Goal: Task Accomplishment & Management: Use online tool/utility

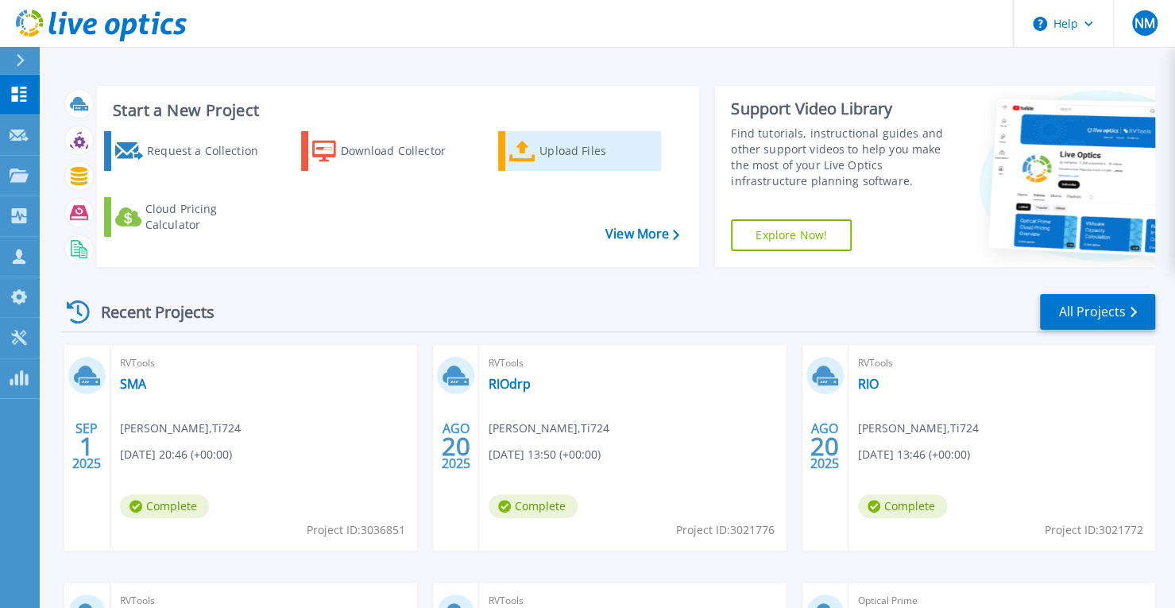
click at [570, 167] on div "Upload Files" at bounding box center [599, 151] width 118 height 32
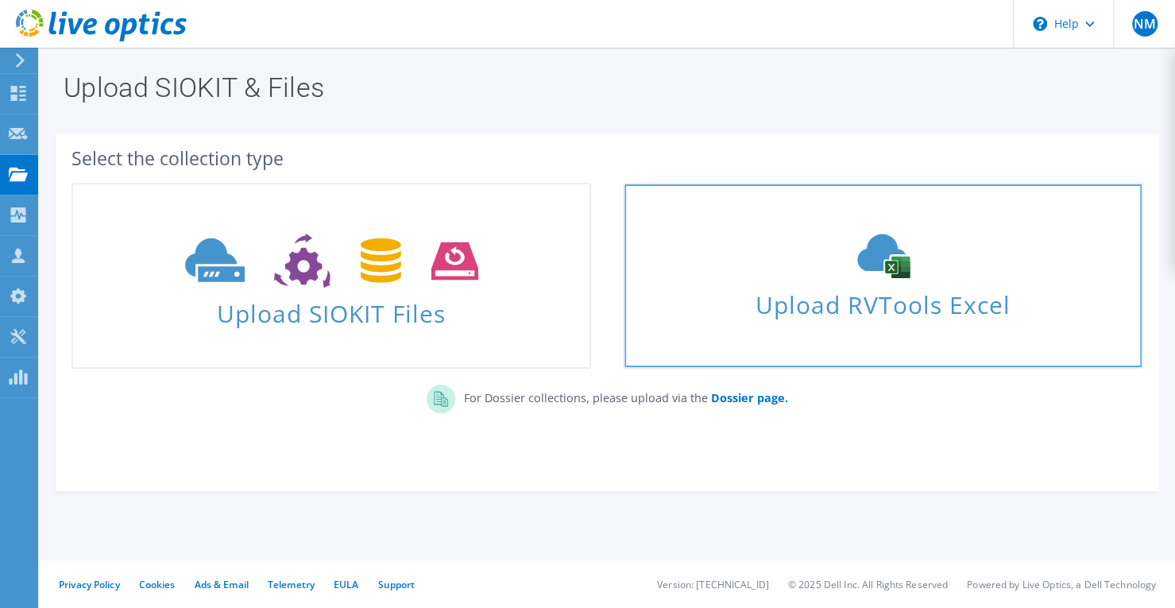
click at [909, 280] on div "Upload RVTools Excel" at bounding box center [883, 276] width 516 height 84
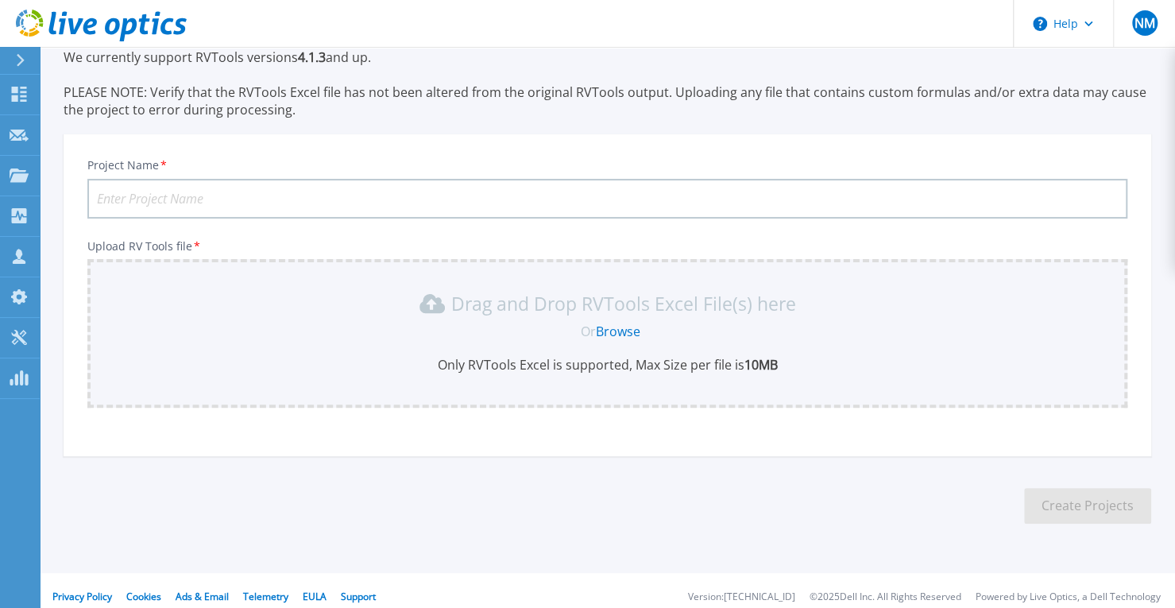
scroll to position [95, 0]
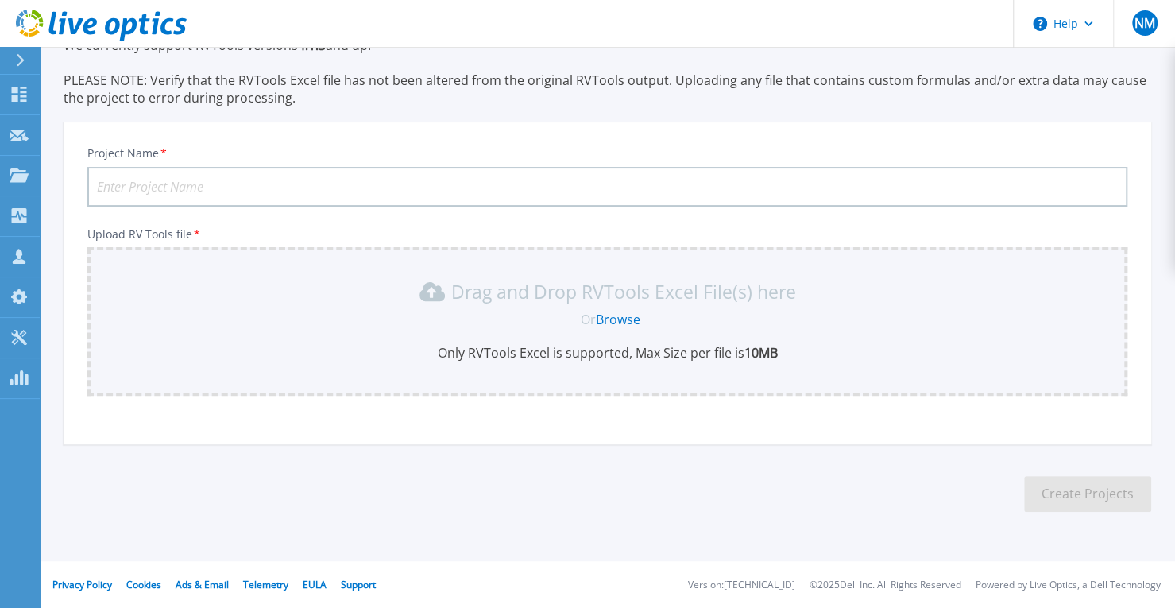
click at [405, 183] on input "Project Name *" at bounding box center [607, 187] width 1040 height 40
type input "JG"
click at [310, 327] on div "Or Browse" at bounding box center [610, 319] width 1015 height 17
click at [613, 314] on link "Browse" at bounding box center [618, 319] width 44 height 17
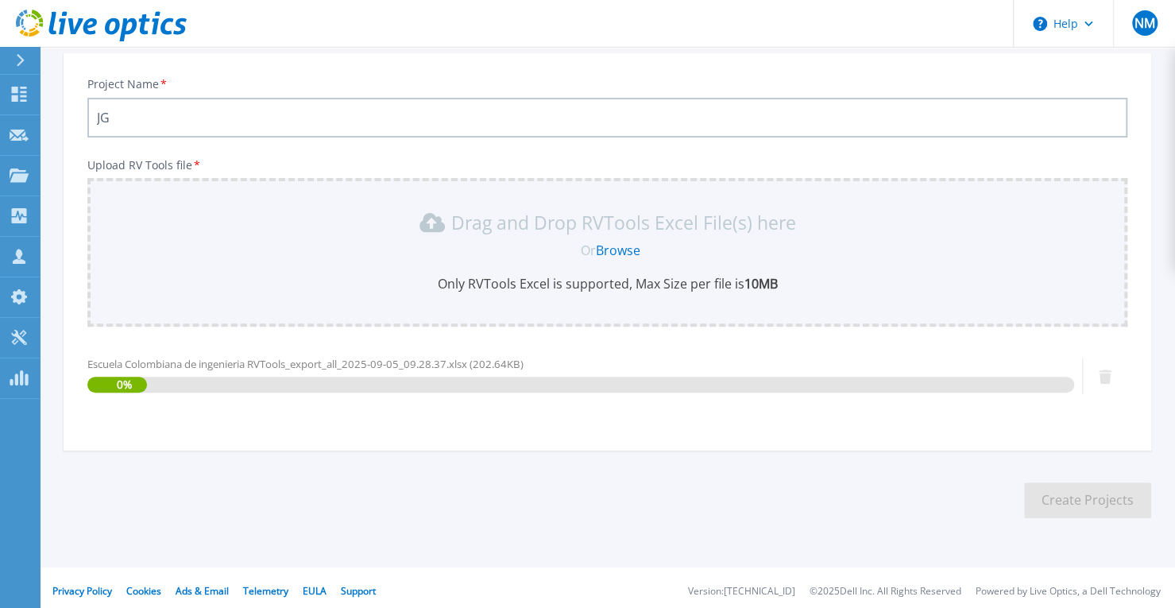
scroll to position [170, 0]
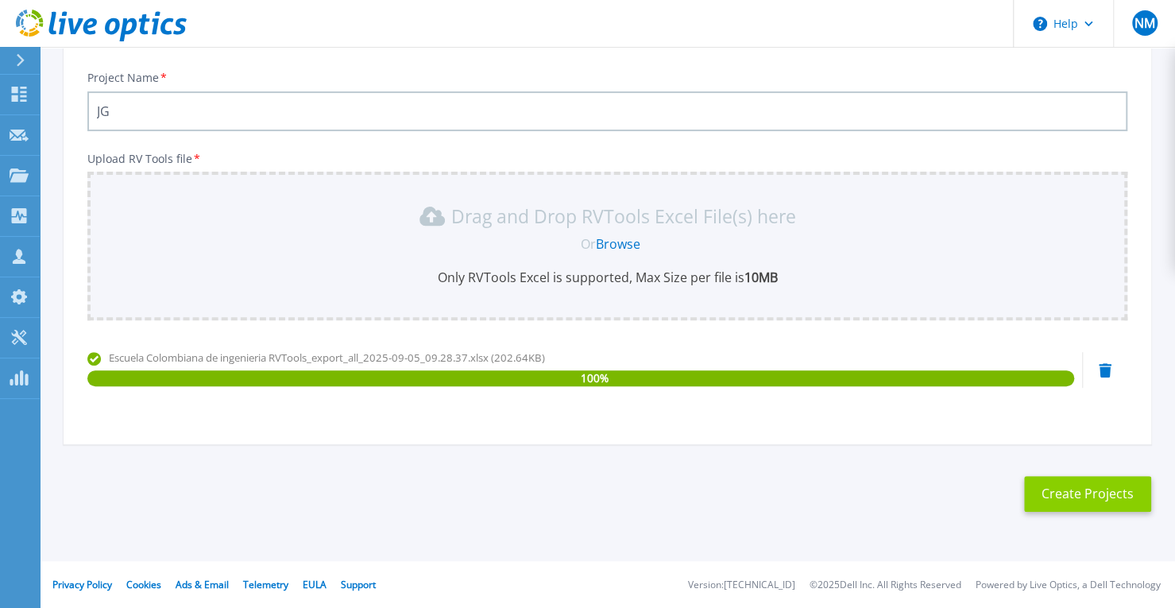
click at [1075, 503] on button "Create Projects" at bounding box center [1087, 494] width 127 height 36
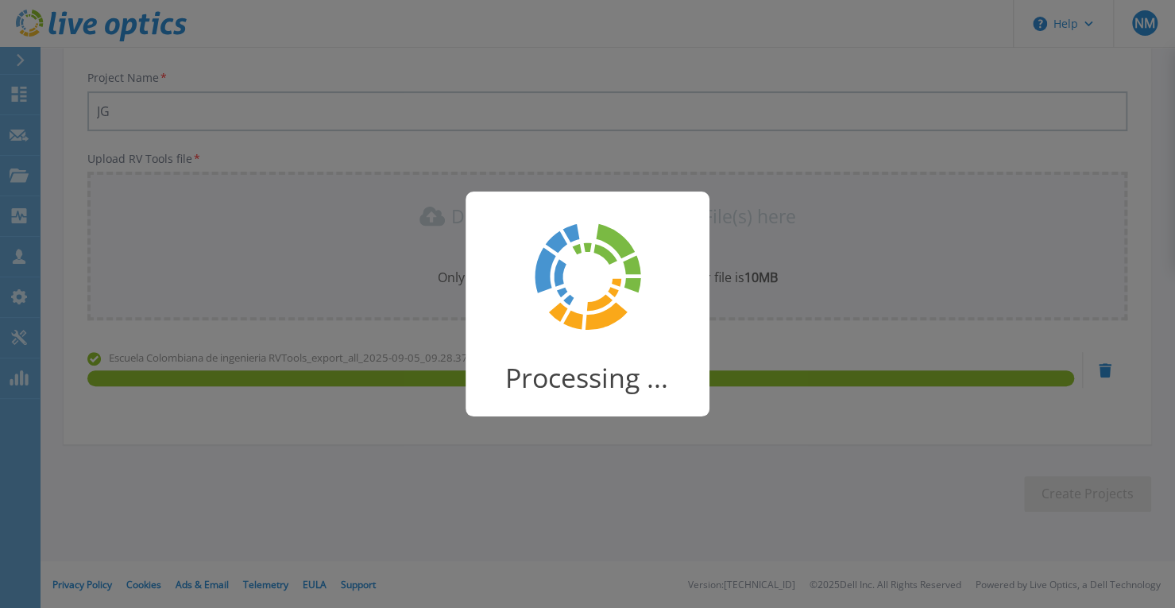
scroll to position [146, 0]
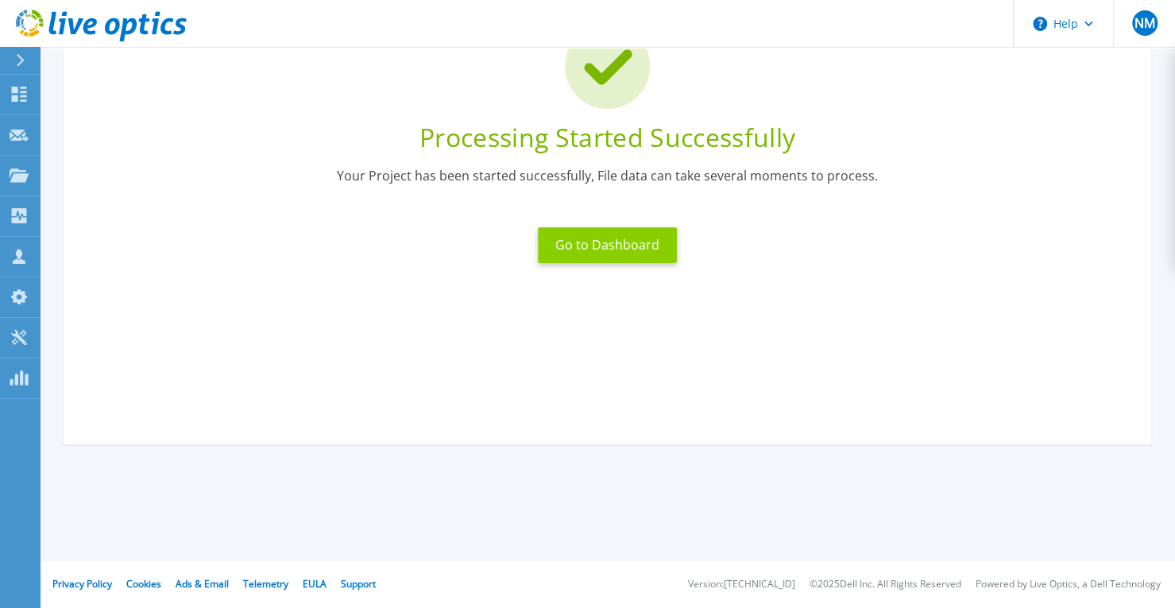
click at [598, 244] on button "Go to Dashboard" at bounding box center [607, 245] width 139 height 36
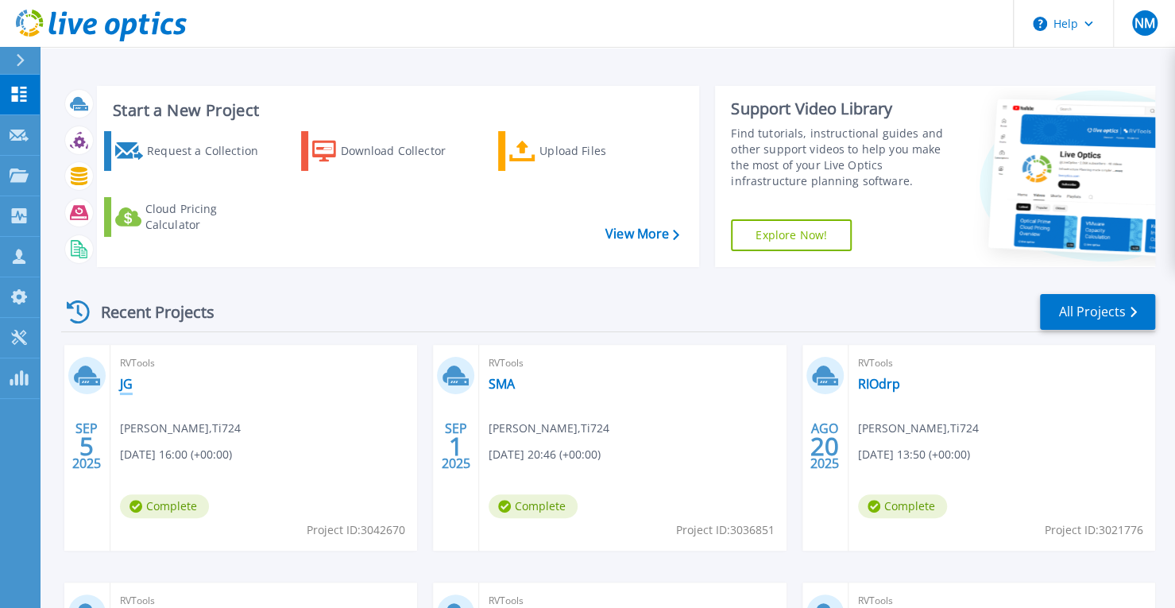
click at [126, 385] on link "JG" at bounding box center [126, 384] width 13 height 16
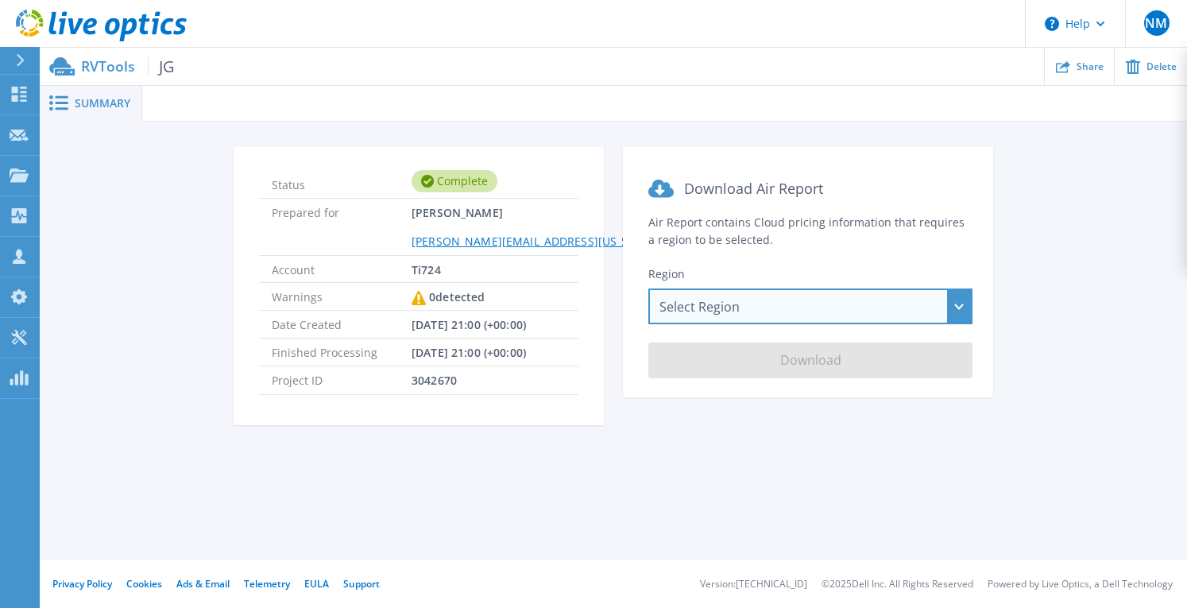
click at [729, 304] on div "Select Region Asia Pacific (Hong Kong) Asia Pacific (Mumbai) Asia Pacific (Seou…" at bounding box center [810, 306] width 324 height 36
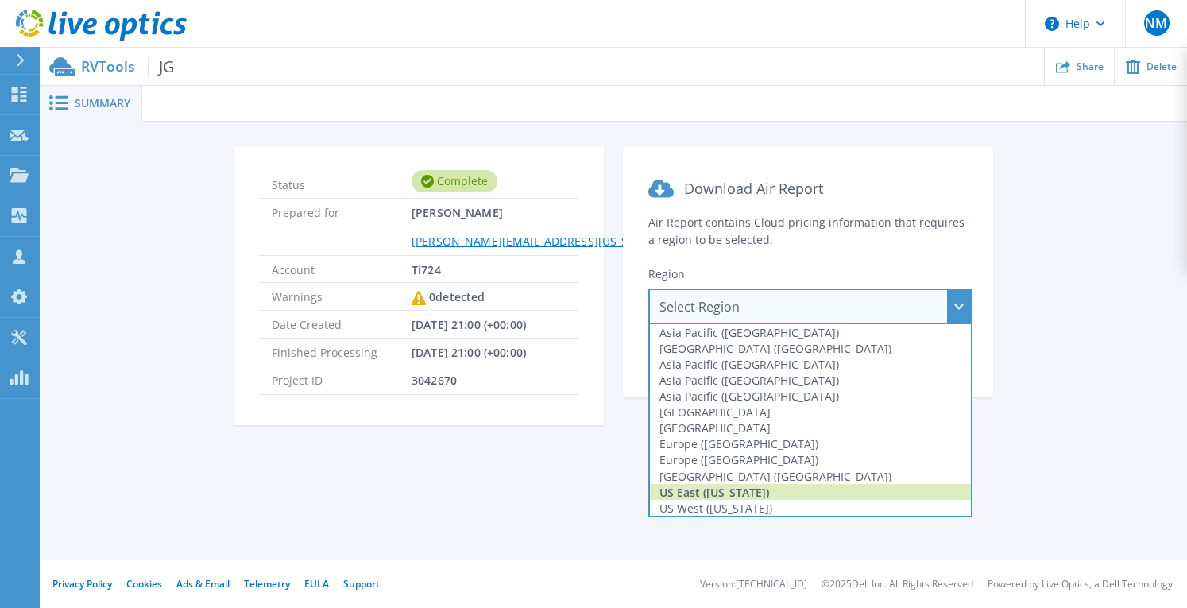
click at [762, 487] on div "US East (Virginia)" at bounding box center [810, 492] width 321 height 16
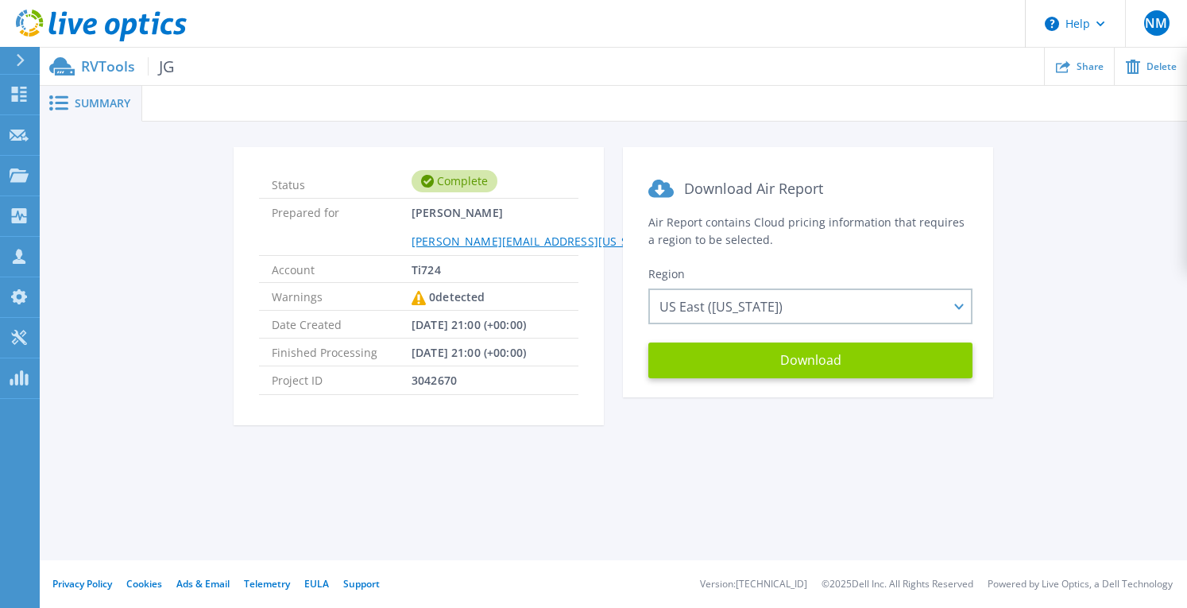
click at [764, 361] on button "Download" at bounding box center [810, 360] width 324 height 36
